Goal: Task Accomplishment & Management: Manage account settings

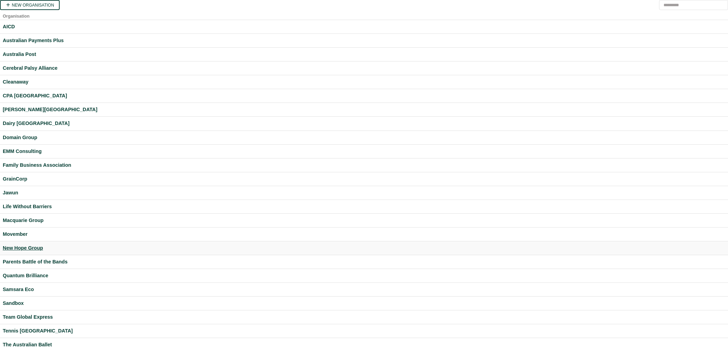
click at [24, 248] on div "New Hope Group" at bounding box center [364, 248] width 723 height 8
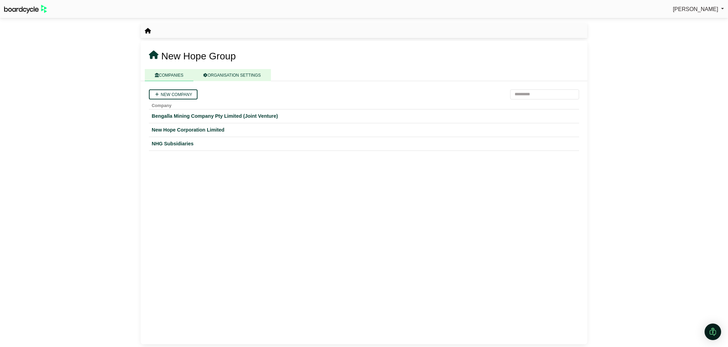
click at [222, 76] on link "ORGANISATION SETTINGS" at bounding box center [231, 75] width 77 height 12
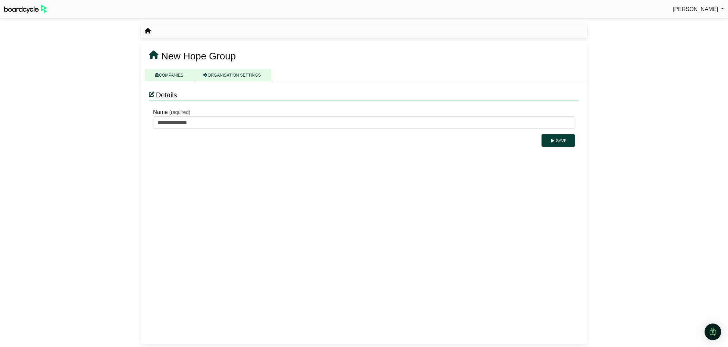
click at [165, 73] on link "COMPANIES" at bounding box center [169, 75] width 49 height 12
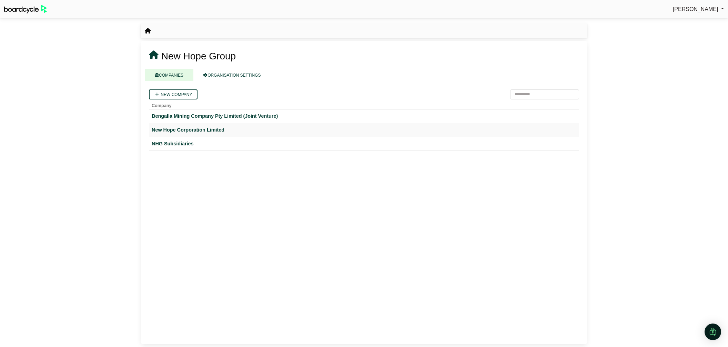
click at [180, 129] on div "New Hope Corporation Limited" at bounding box center [364, 130] width 425 height 8
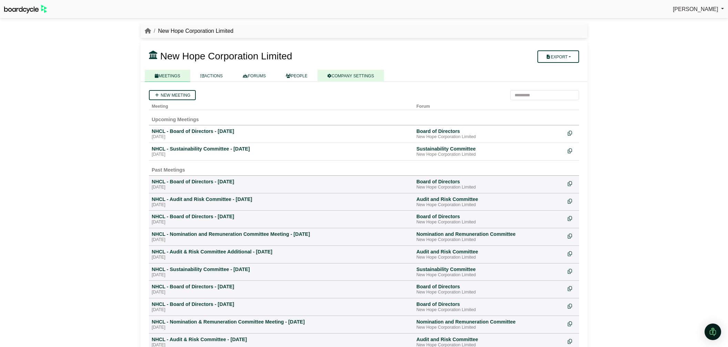
click at [352, 75] on link "COMPANY SETTINGS" at bounding box center [351, 76] width 67 height 12
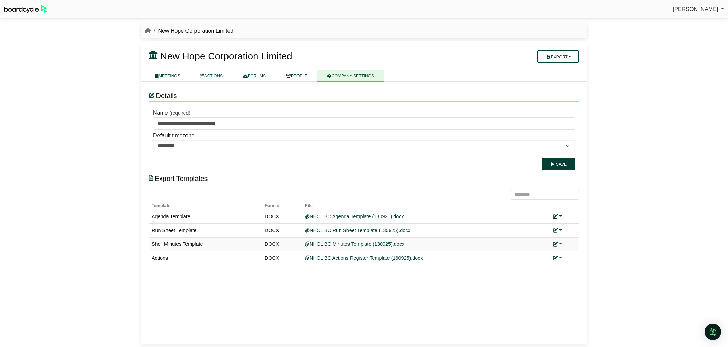
click at [561, 243] on link at bounding box center [557, 244] width 9 height 6
click at [569, 252] on link "Replace custom template" at bounding box center [588, 253] width 70 height 13
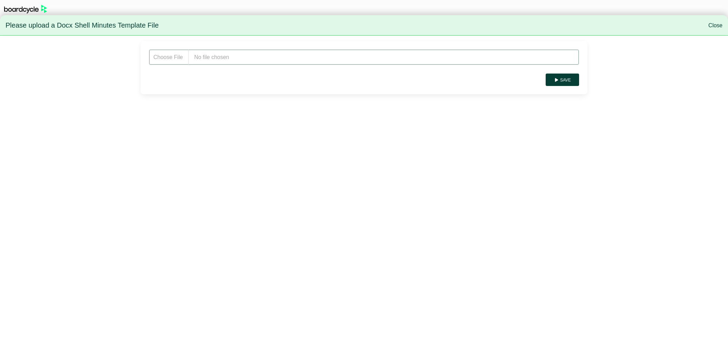
click at [261, 62] on input "file" at bounding box center [364, 57] width 430 height 16
type input "**********"
click at [568, 84] on button "Save" at bounding box center [562, 79] width 33 height 12
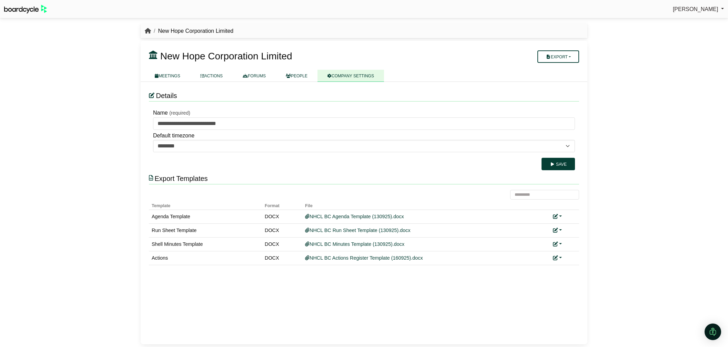
click at [147, 32] on icon "breadcrumb" at bounding box center [148, 31] width 6 height 6
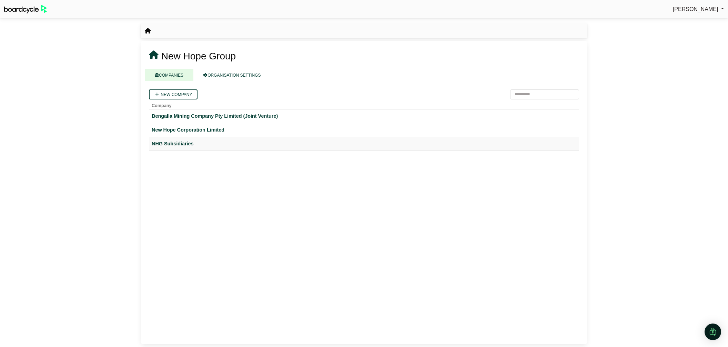
click at [187, 142] on div "NHG Subsidiaries" at bounding box center [364, 144] width 425 height 8
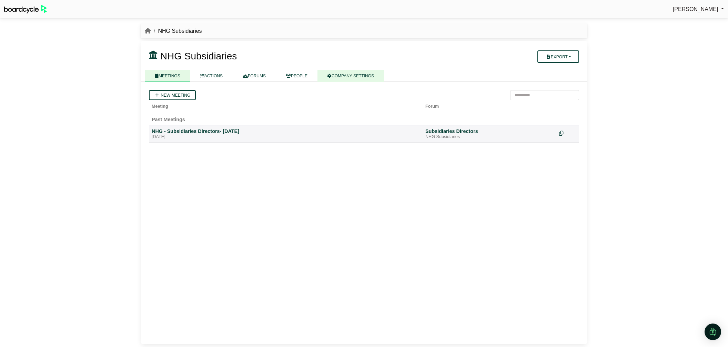
click at [359, 75] on link "COMPANY SETTINGS" at bounding box center [351, 76] width 67 height 12
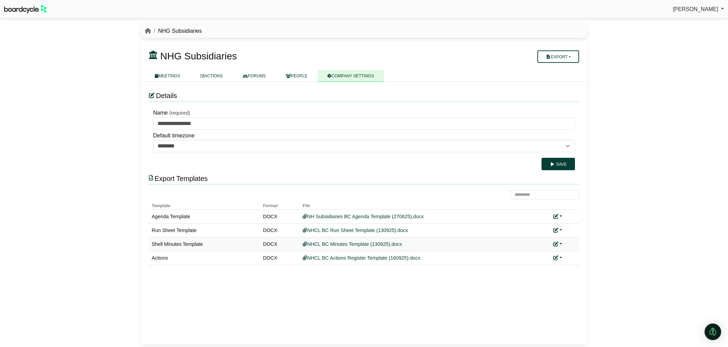
click at [561, 243] on link at bounding box center [558, 244] width 9 height 6
click at [567, 249] on link "Replace custom template" at bounding box center [589, 253] width 70 height 13
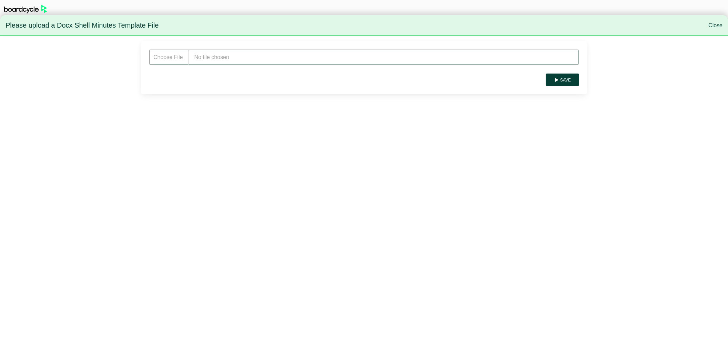
click at [247, 62] on input "file" at bounding box center [364, 57] width 430 height 16
click at [247, 57] on input "file" at bounding box center [364, 57] width 430 height 16
type input "**********"
click at [573, 79] on button "Save" at bounding box center [562, 79] width 33 height 12
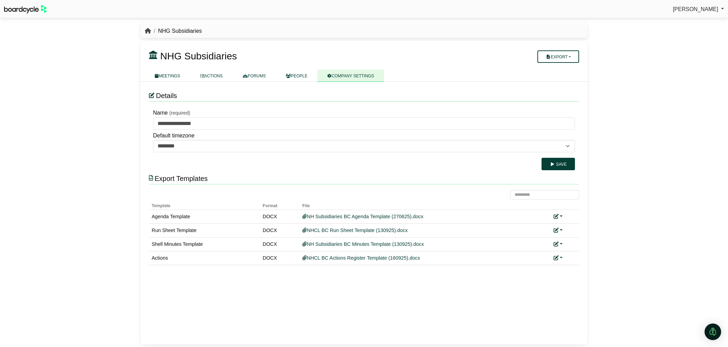
click at [149, 31] on icon "breadcrumb" at bounding box center [148, 31] width 6 height 6
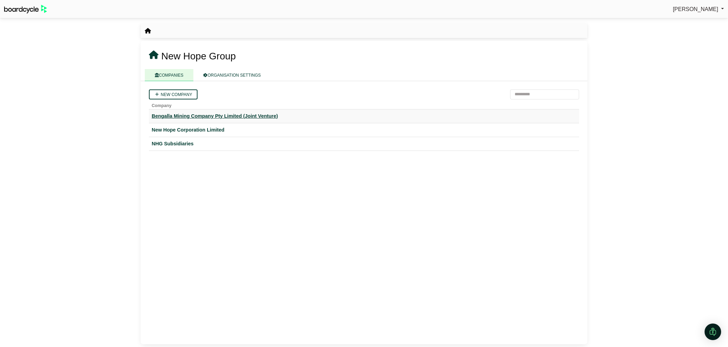
click at [189, 116] on div "Bengalla Mining Company Pty Limited (Joint Venture)" at bounding box center [364, 116] width 425 height 8
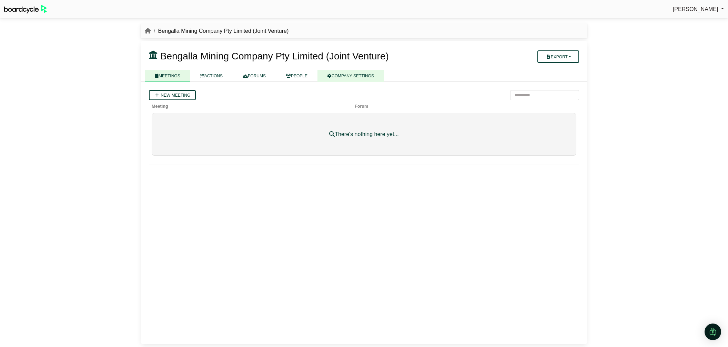
click at [366, 77] on link "COMPANY SETTINGS" at bounding box center [351, 76] width 67 height 12
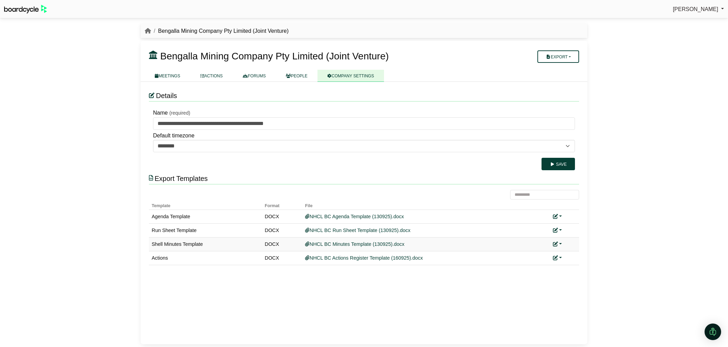
click at [557, 243] on icon at bounding box center [555, 243] width 5 height 5
click at [568, 253] on link "Replace custom template" at bounding box center [588, 253] width 70 height 13
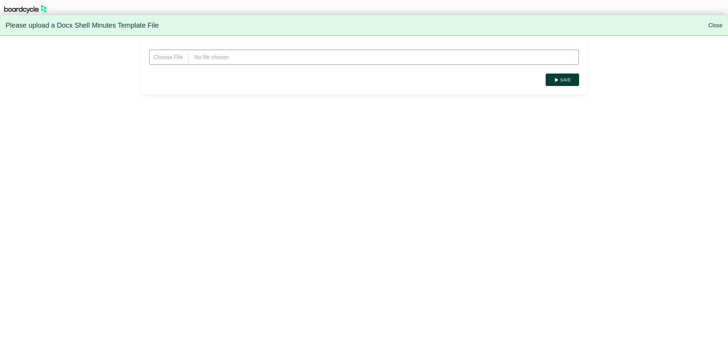
click at [210, 57] on input "file" at bounding box center [364, 57] width 430 height 16
type input "**********"
click at [564, 79] on button "Save" at bounding box center [562, 79] width 33 height 12
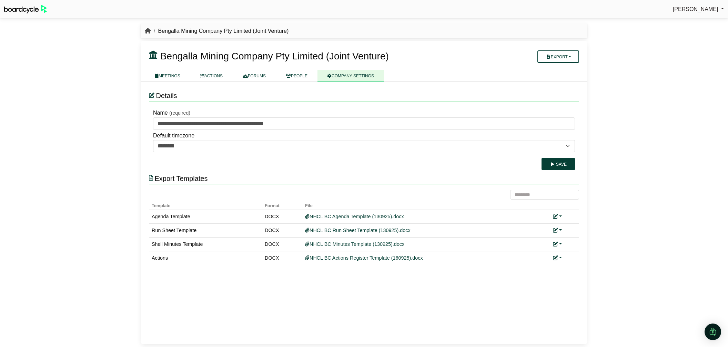
click at [148, 31] on icon "breadcrumb" at bounding box center [148, 31] width 6 height 6
